Goal: Information Seeking & Learning: Learn about a topic

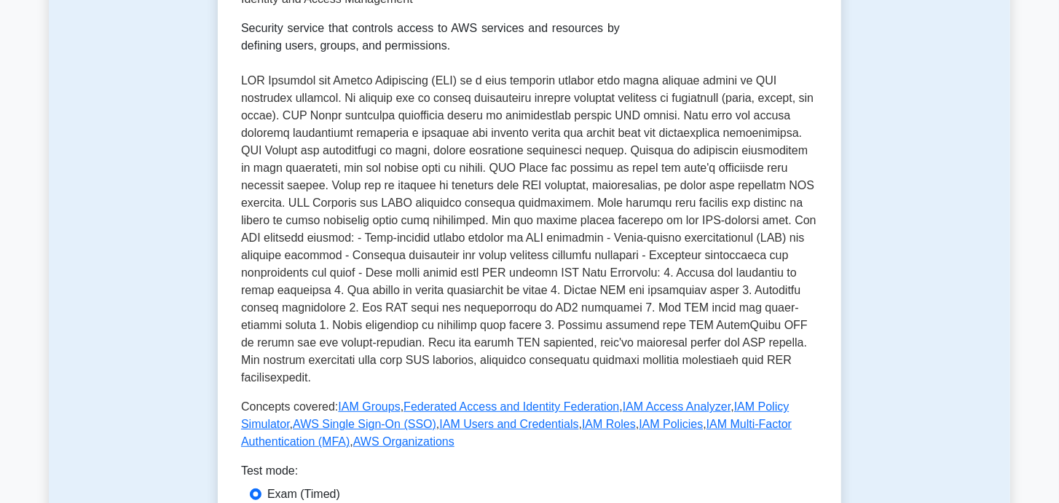
scroll to position [399, 0]
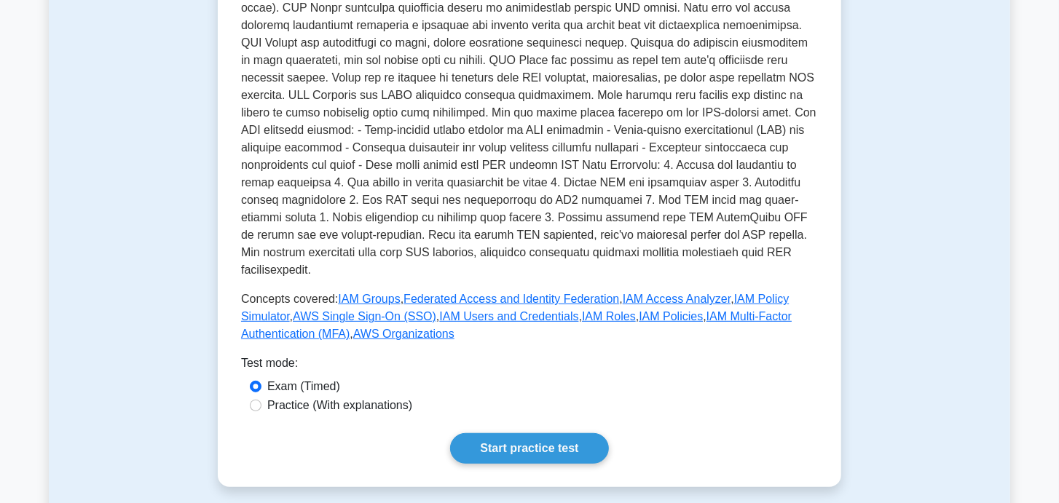
click at [388, 397] on label "Practice (With explanations)" at bounding box center [339, 405] width 145 height 17
click at [262, 400] on input "Practice (With explanations)" at bounding box center [256, 406] width 12 height 12
radio input "true"
click at [513, 433] on link "Start practice test" at bounding box center [529, 448] width 158 height 31
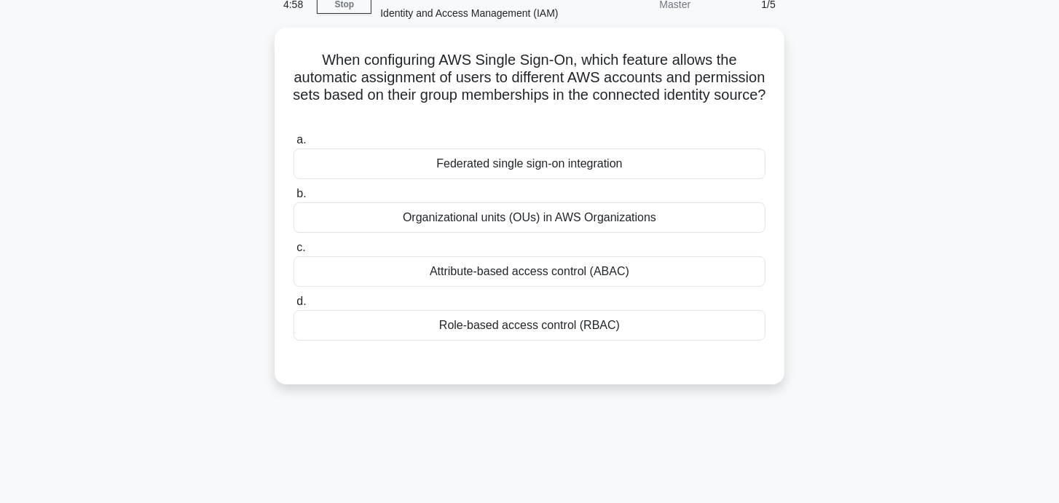
scroll to position [76, 0]
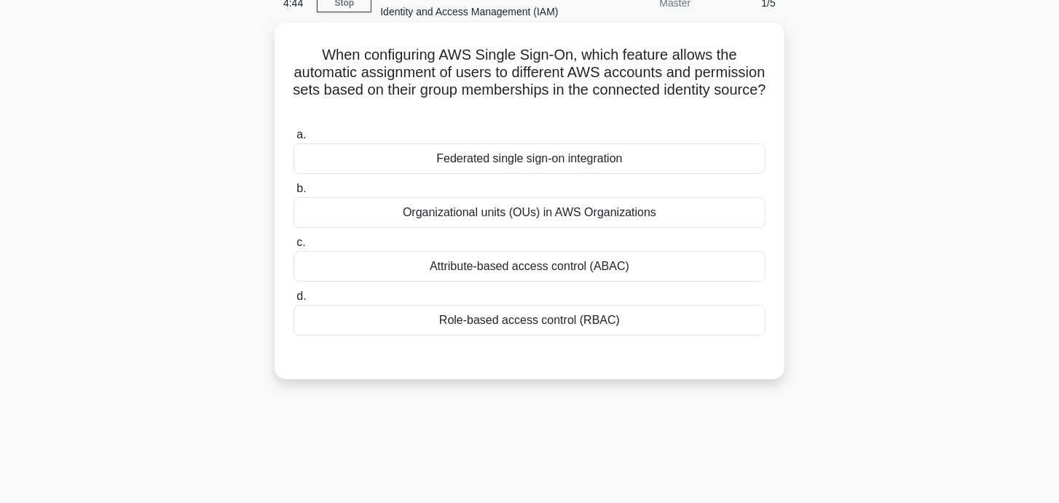
click at [512, 318] on div "Role-based access control (RBAC)" at bounding box center [530, 320] width 472 height 31
click at [294, 302] on input "d. Role-based access control (RBAC)" at bounding box center [294, 296] width 0 height 9
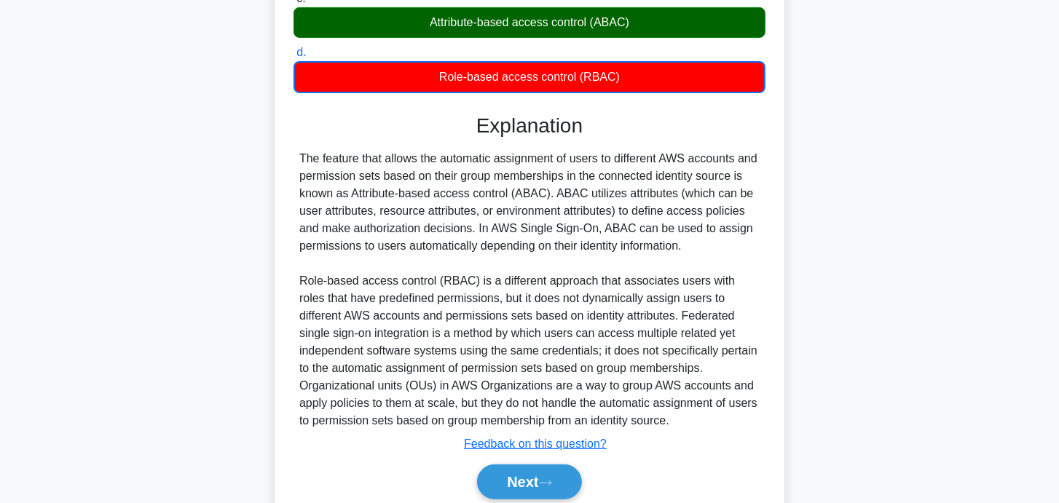
scroll to position [342, 0]
